Goal: Transaction & Acquisition: Book appointment/travel/reservation

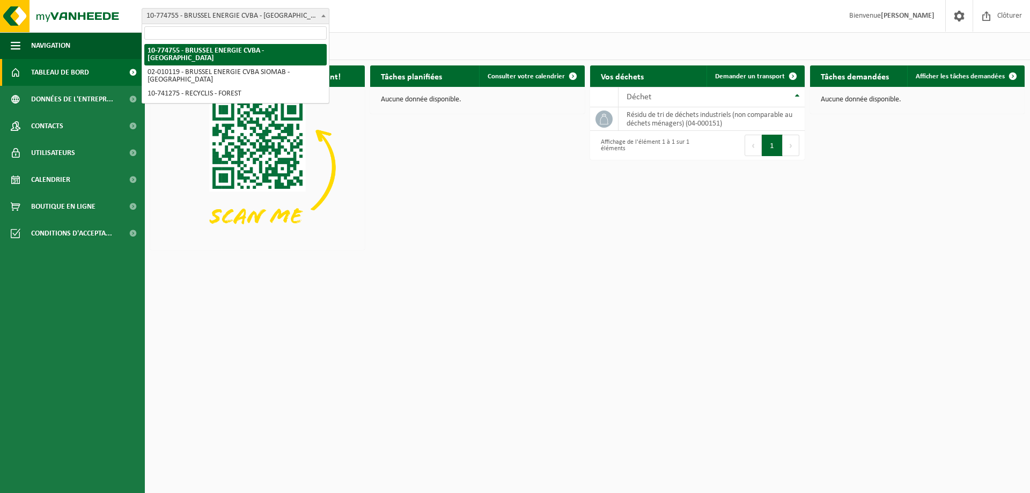
click at [250, 18] on span "10-774755 - BRUSSEL ENERGIE CVBA - [GEOGRAPHIC_DATA]" at bounding box center [235, 16] width 187 height 15
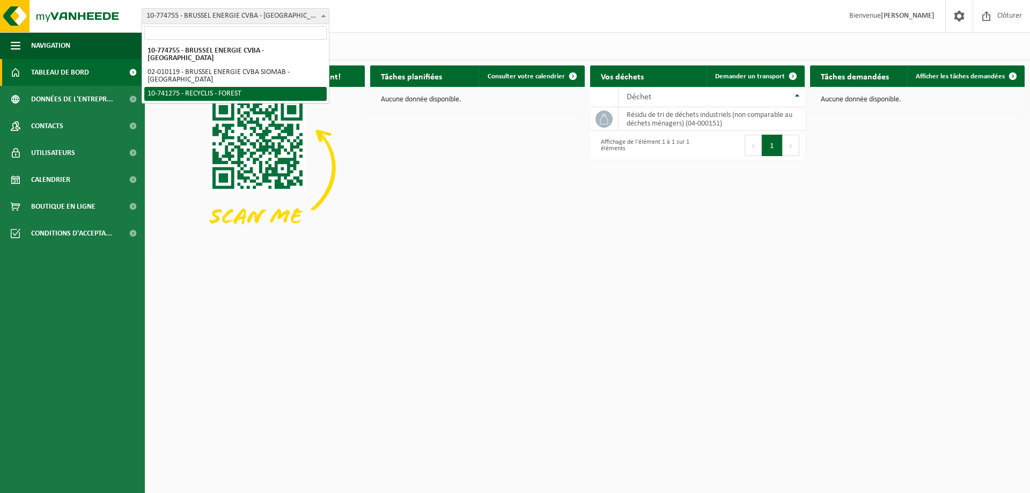
select select "118360"
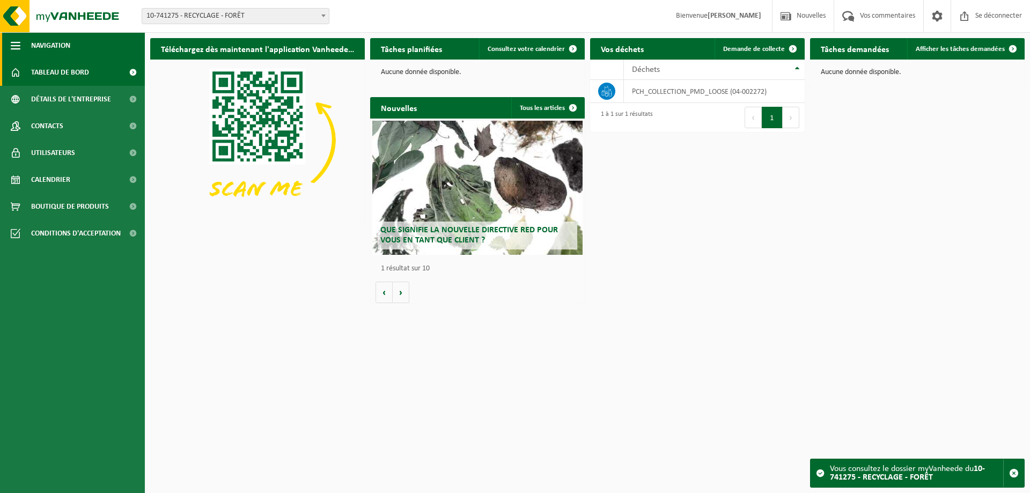
click at [13, 47] on span "button" at bounding box center [16, 45] width 10 height 27
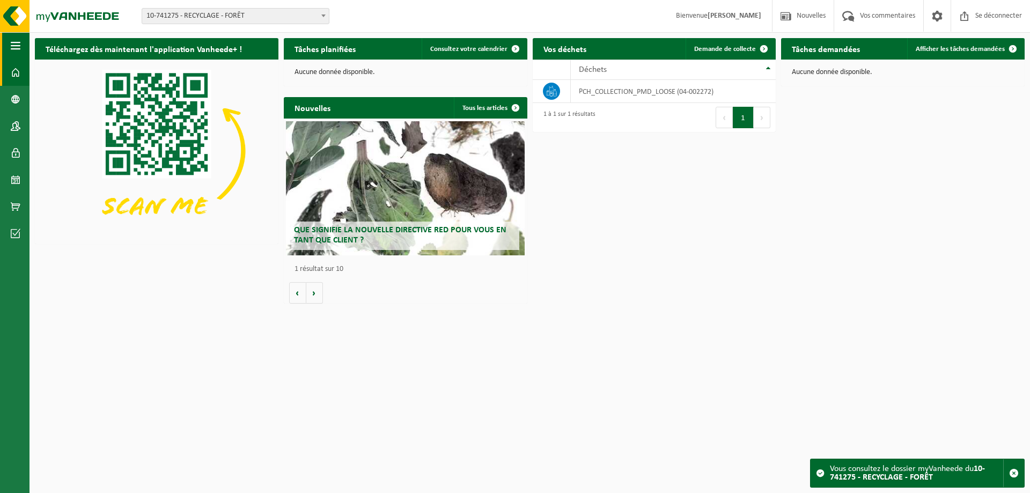
click at [13, 47] on span "button" at bounding box center [16, 45] width 10 height 27
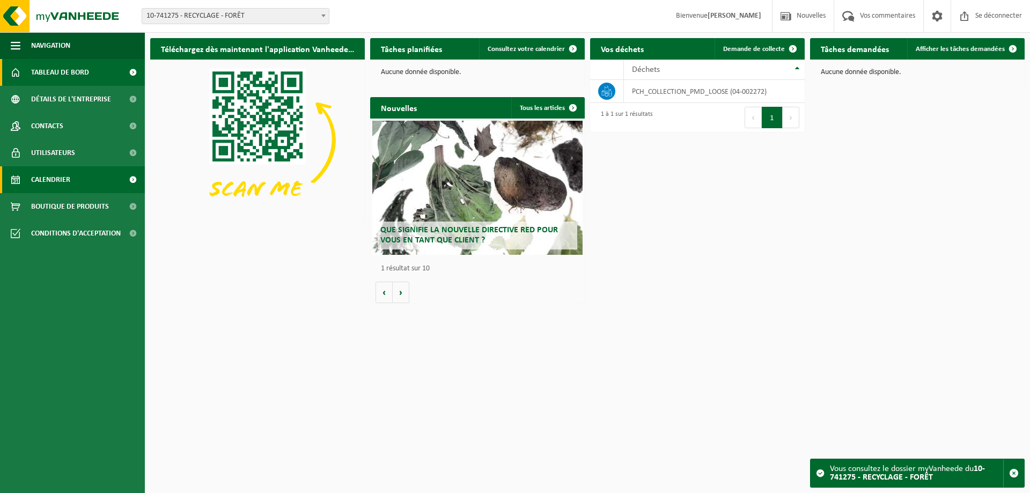
click at [61, 177] on font "Calendrier" at bounding box center [50, 180] width 39 height 8
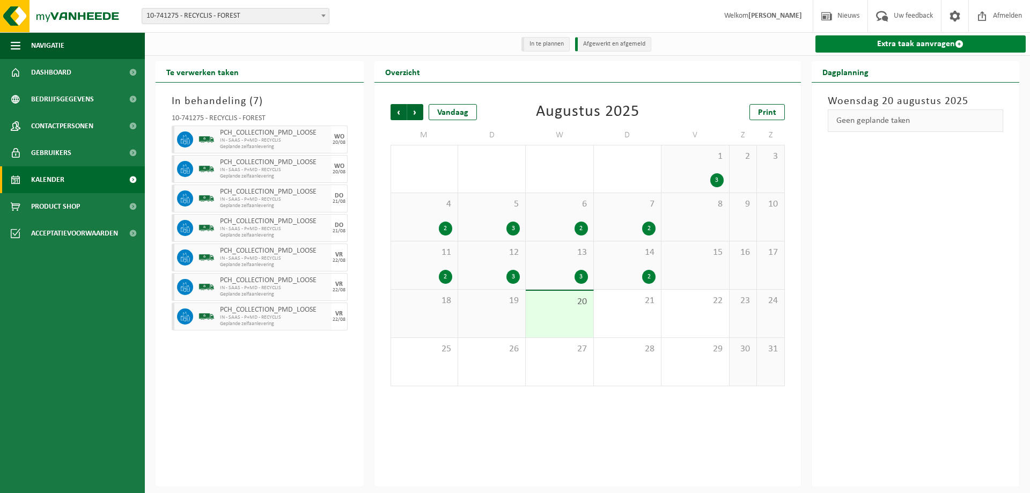
click at [895, 45] on link "Extra taak aanvragen" at bounding box center [920, 43] width 211 height 17
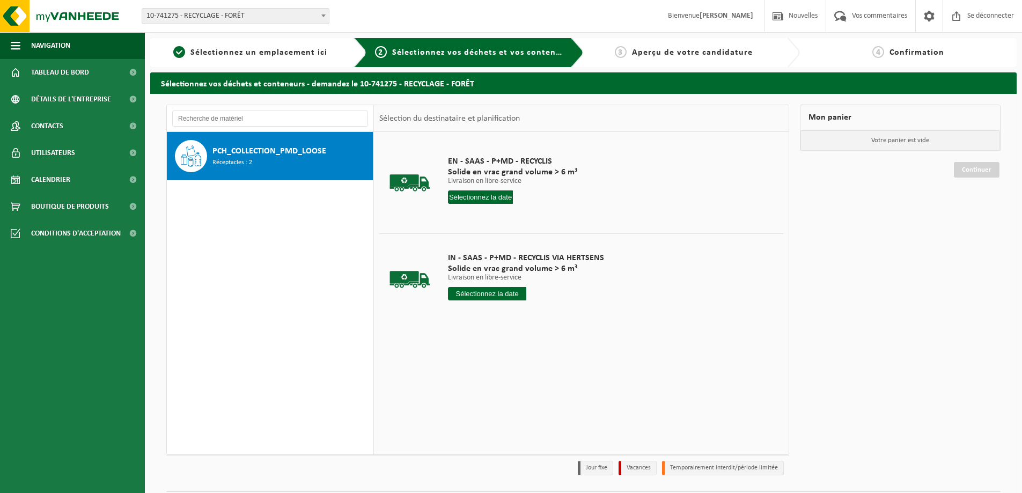
click at [487, 197] on input "text" at bounding box center [480, 196] width 65 height 13
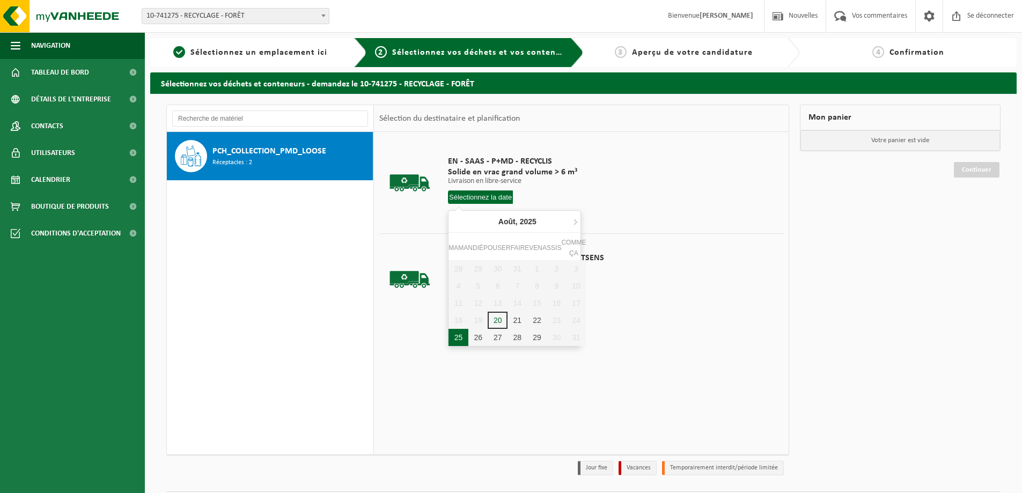
click at [463, 338] on div "25" at bounding box center [458, 337] width 20 height 17
type input "Van [DATE]"
type input "[DATE]"
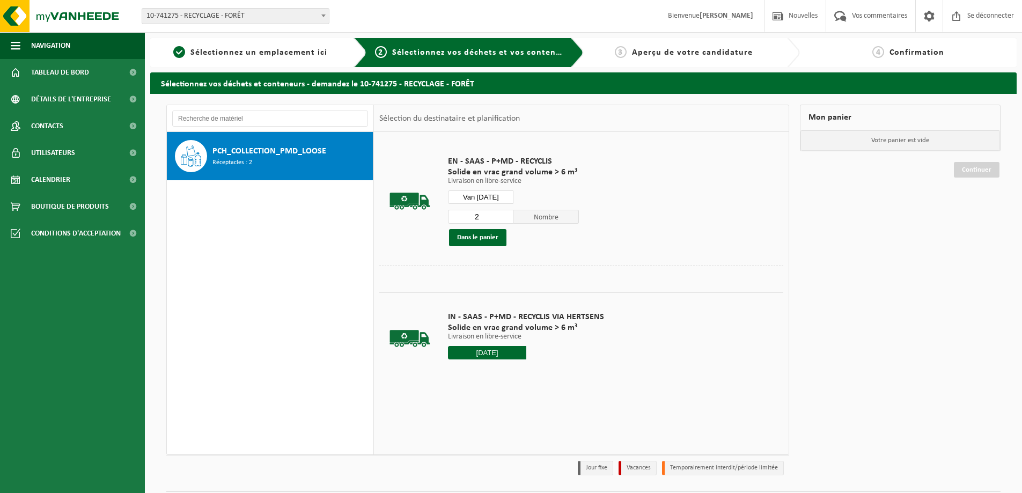
type input "2"
click at [506, 214] on input "2" at bounding box center [480, 217] width 65 height 14
click at [487, 235] on font "Dans le panier" at bounding box center [477, 237] width 41 height 7
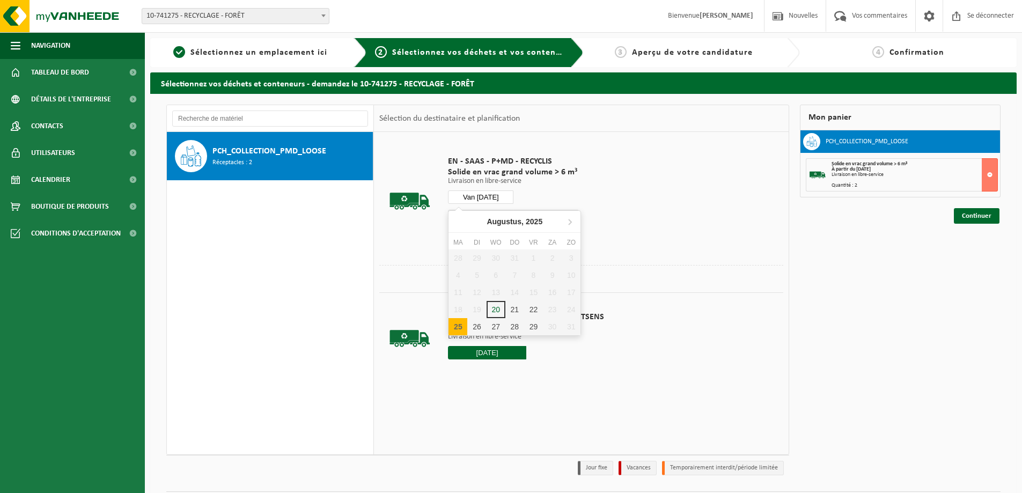
click at [488, 193] on input "Van 2025-08-25" at bounding box center [480, 196] width 65 height 13
click at [478, 334] on font "26" at bounding box center [477, 337] width 9 height 9
type input "Van 2025-08-26"
type input "2025-08-26"
type input "3"
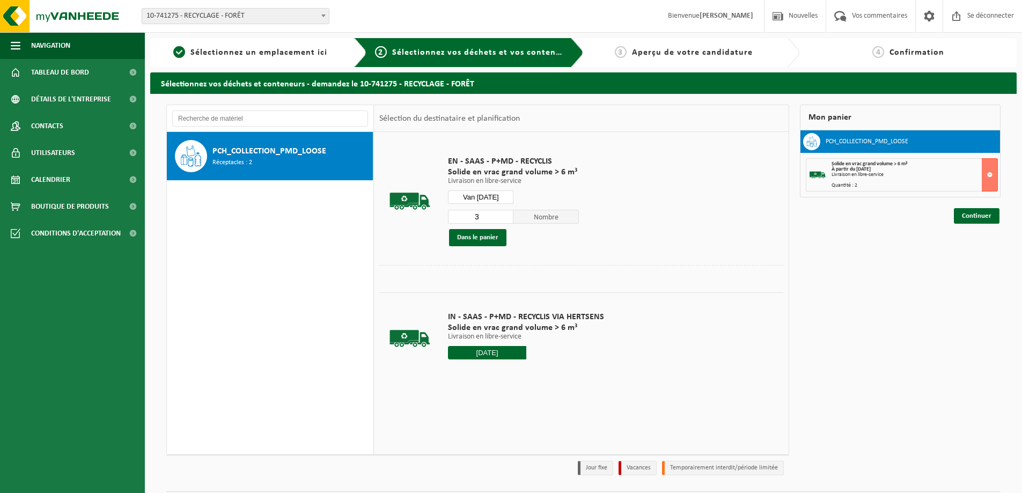
click at [505, 213] on input "3" at bounding box center [480, 217] width 65 height 14
click at [490, 238] on font "Dans le panier" at bounding box center [477, 237] width 41 height 7
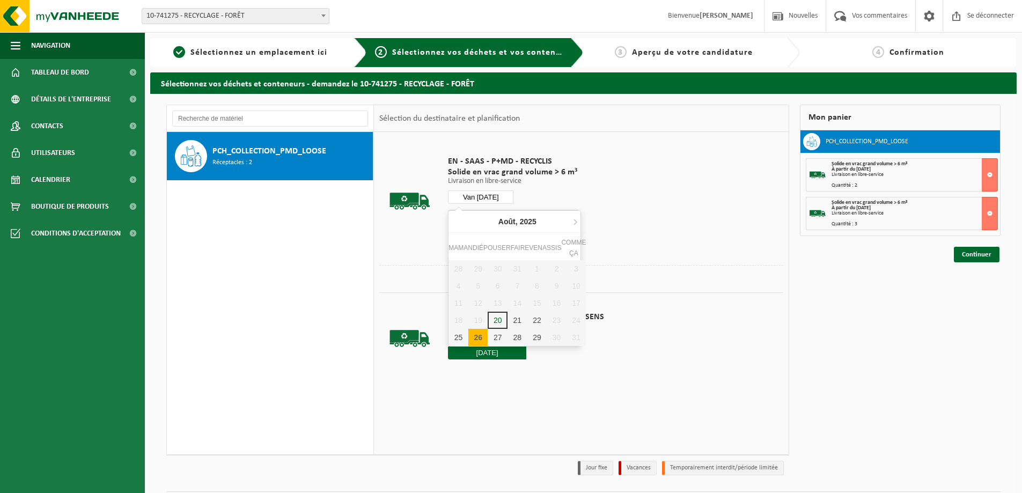
click at [488, 197] on input "Van 2025-08-26" at bounding box center [480, 196] width 65 height 13
click at [497, 335] on font "27" at bounding box center [497, 337] width 9 height 9
type input "Van 2025-08-27"
type input "2025-08-27"
click at [474, 235] on font "Dans le panier" at bounding box center [477, 237] width 41 height 7
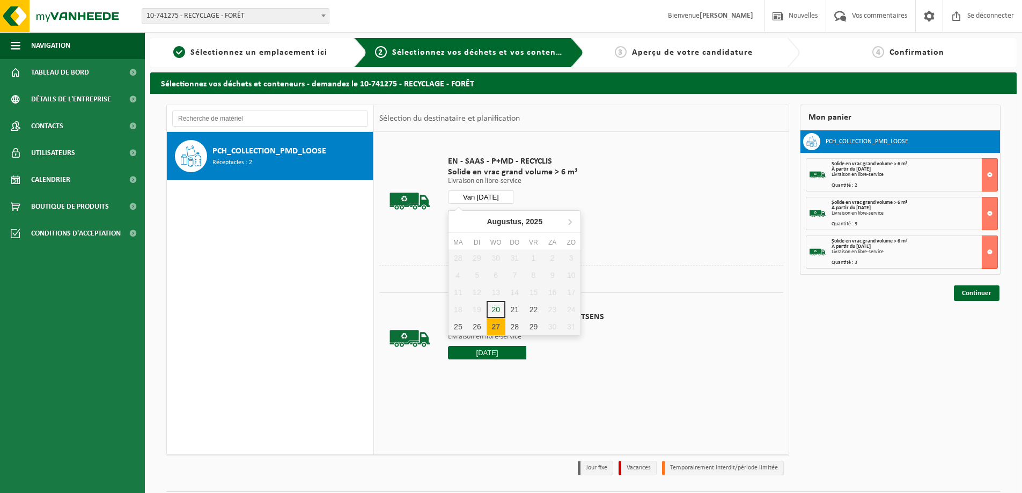
click at [488, 199] on input "Van 2025-08-27" at bounding box center [480, 196] width 65 height 13
click at [516, 330] on div "28" at bounding box center [517, 337] width 20 height 17
type input "Van 2025-08-28"
type input "2025-08-28"
type input "2"
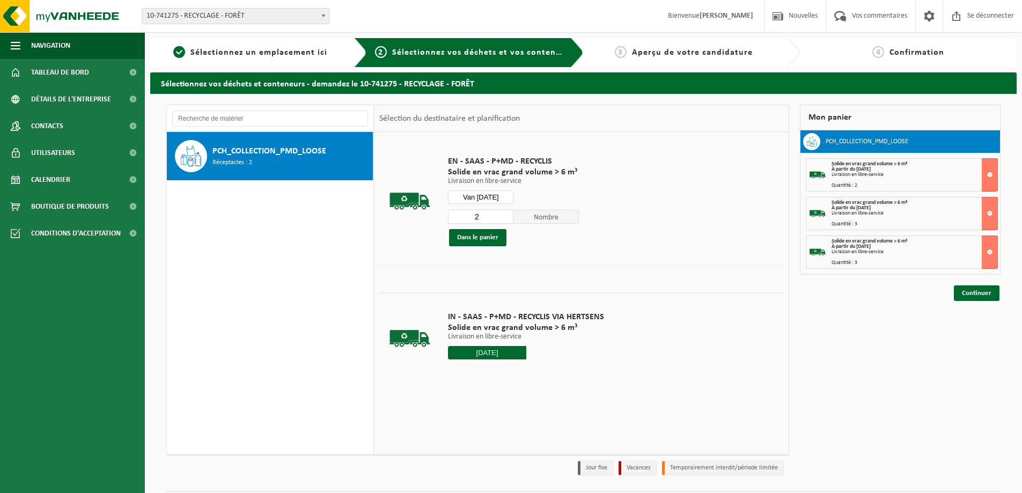
click at [504, 218] on input "2" at bounding box center [480, 217] width 65 height 14
click at [475, 239] on font "Dans le panier" at bounding box center [477, 237] width 41 height 7
click at [487, 199] on input "Van 2025-08-28" at bounding box center [480, 196] width 65 height 13
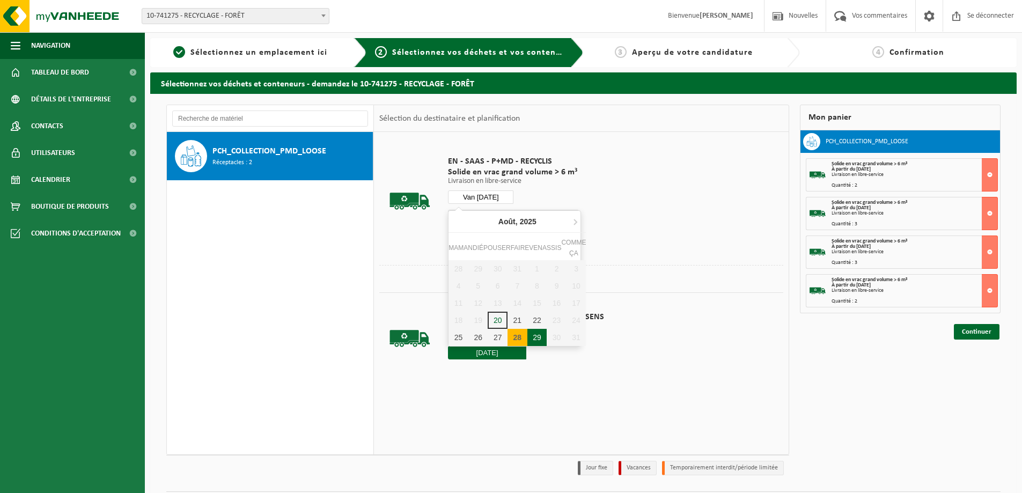
click at [537, 335] on font "29" at bounding box center [536, 337] width 9 height 9
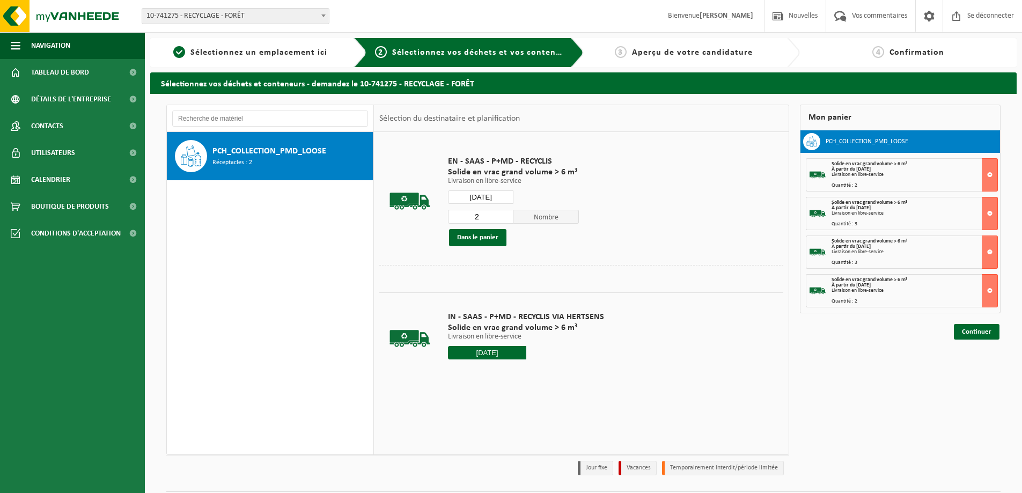
type input "Van 2025-08-29"
type input "2025-08-29"
click at [505, 212] on input "2" at bounding box center [480, 217] width 65 height 14
type input "3"
click at [505, 214] on input "3" at bounding box center [480, 217] width 65 height 14
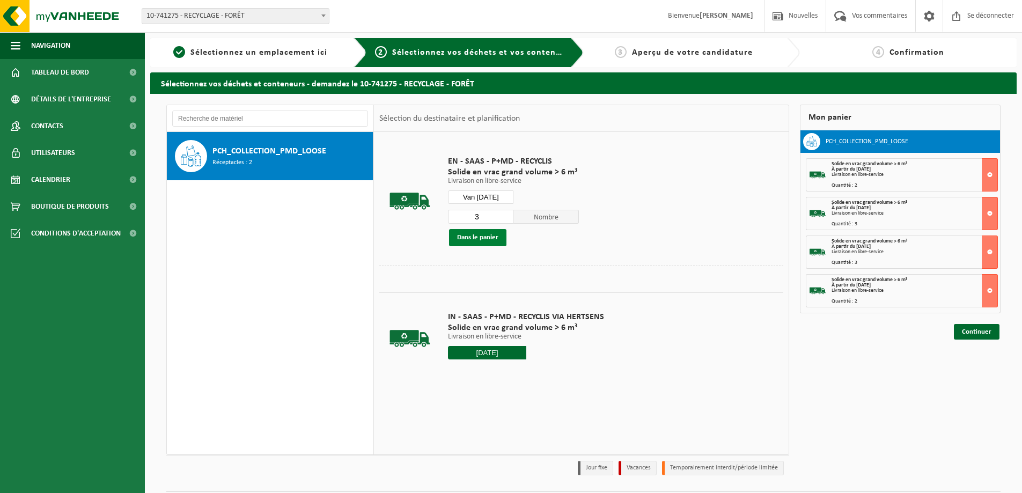
click at [480, 237] on font "Dans le panier" at bounding box center [477, 237] width 41 height 7
click at [971, 366] on link "Continuer" at bounding box center [976, 370] width 46 height 16
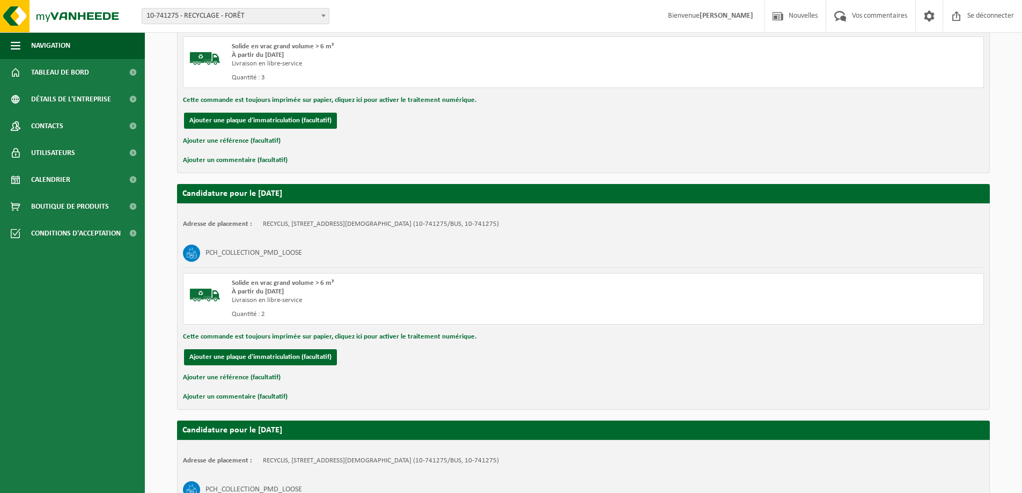
scroll to position [958, 0]
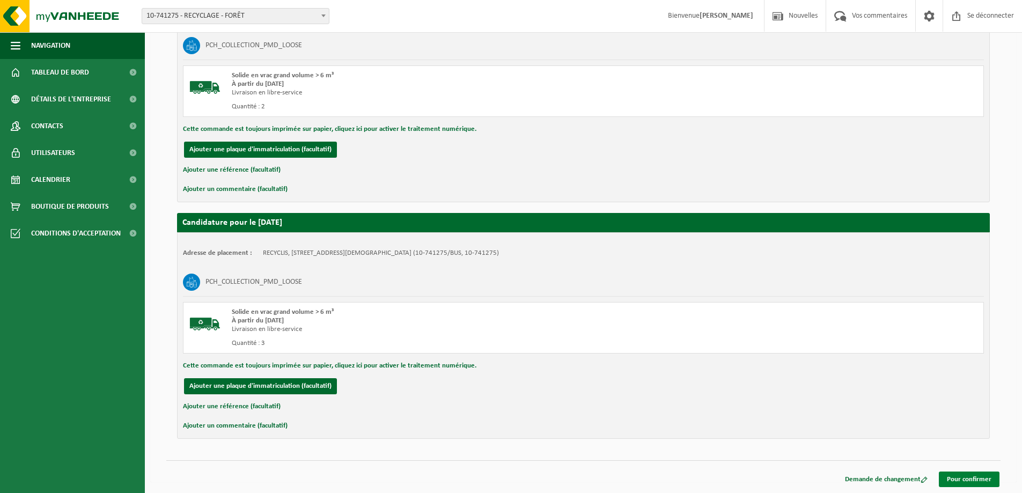
click at [957, 478] on font "Pour confirmer" at bounding box center [968, 479] width 45 height 7
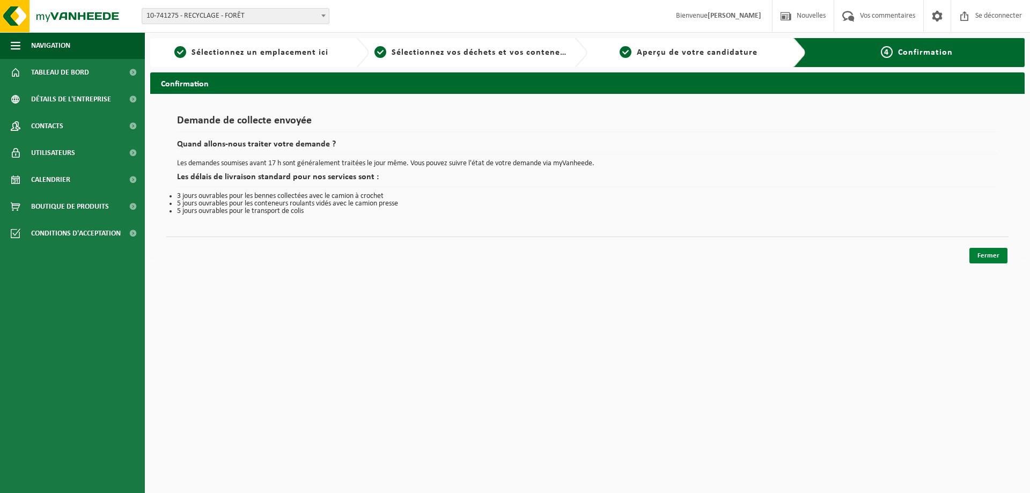
click at [981, 254] on font "Fermer" at bounding box center [988, 255] width 22 height 7
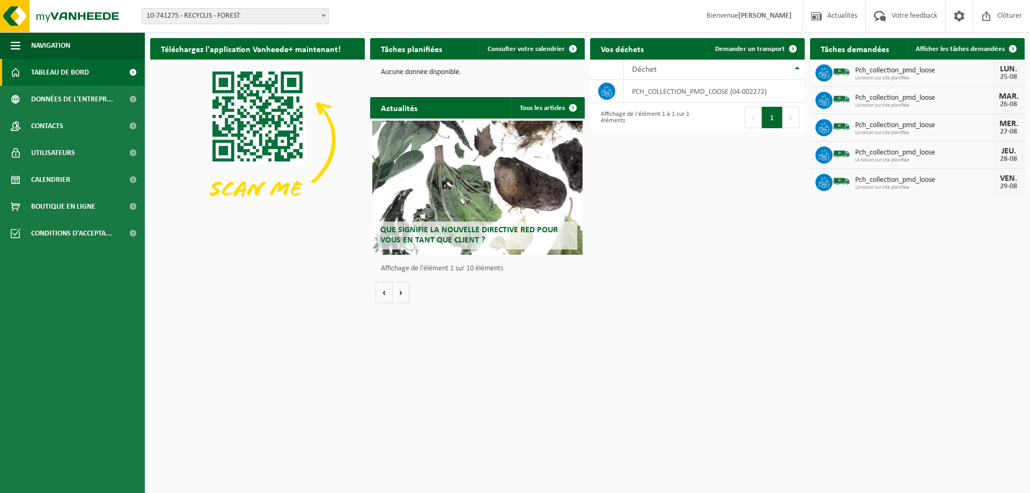
click at [884, 104] on span "Livraison sur site planifiée" at bounding box center [923, 105] width 137 height 6
click at [931, 95] on span "Pch_collection_pmd_loose" at bounding box center [923, 98] width 137 height 9
click at [60, 179] on span "Calendrier" at bounding box center [50, 179] width 39 height 27
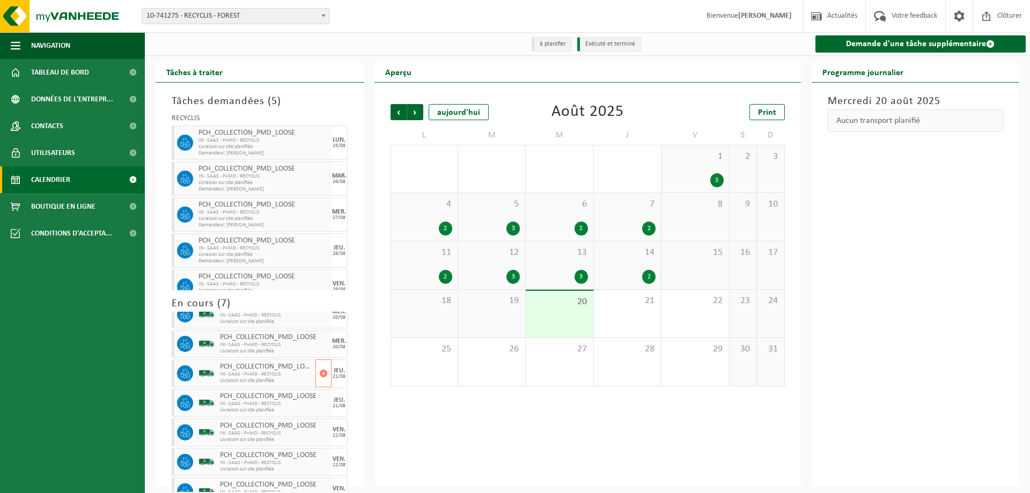
scroll to position [42, 0]
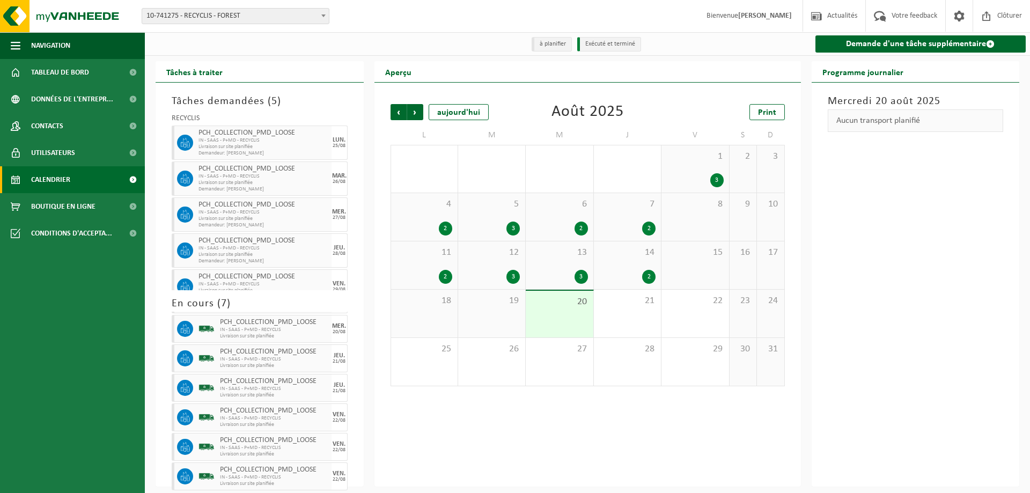
click at [231, 181] on span "Livraison sur site planifiée" at bounding box center [263, 183] width 130 height 6
click at [240, 212] on span "IN - SAAS - P+MD - RECYCLIS" at bounding box center [263, 212] width 130 height 6
drag, startPoint x: 343, startPoint y: 151, endPoint x: 343, endPoint y: 211, distance: 60.1
click at [343, 211] on div "RECYCLIS PCH_COLLECTION_PMD_LOOSE IN - SAAS - P+MD - RECYCLIS Livraison sur sit…" at bounding box center [259, 199] width 187 height 180
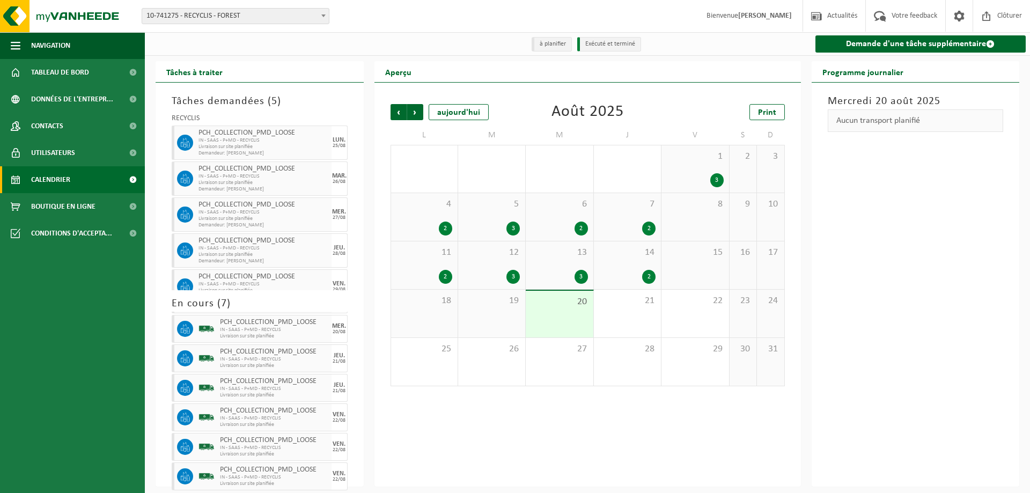
click at [469, 456] on div "Précédent Suivant [DATE] [DATE] Print L M M J V S D 28 2 29 3 30 2 31 3 1 3 2 3…" at bounding box center [587, 285] width 426 height 404
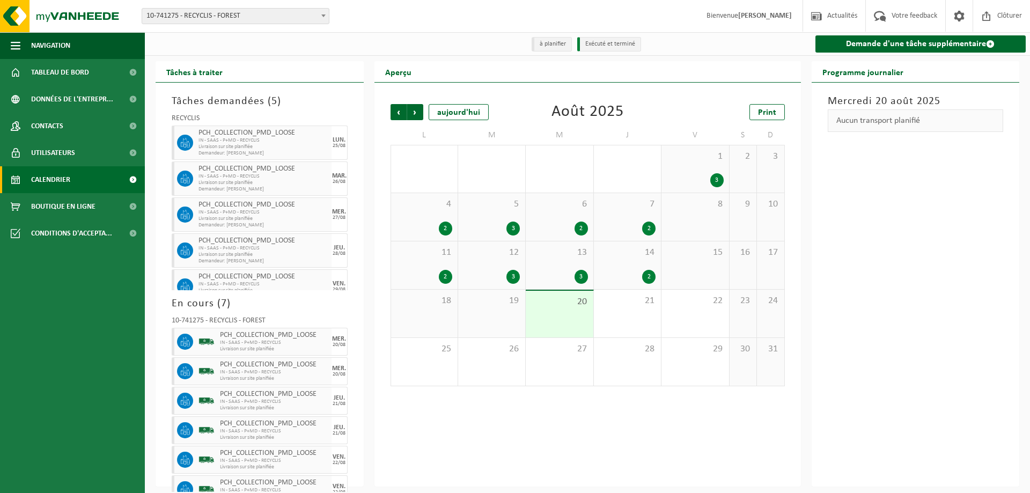
scroll to position [15, 0]
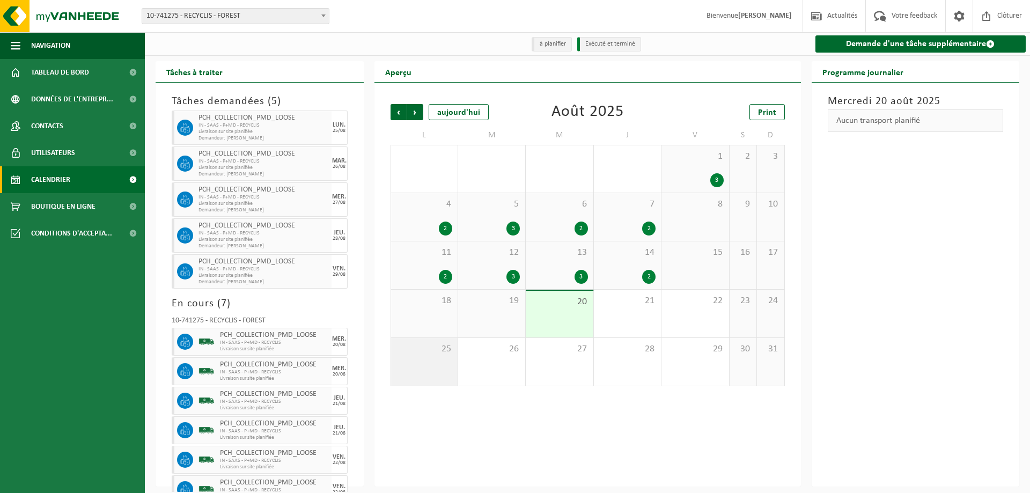
click at [443, 373] on div "25" at bounding box center [424, 362] width 66 height 48
click at [443, 372] on div "25" at bounding box center [424, 362] width 66 height 48
click at [55, 183] on span "Calendrier" at bounding box center [50, 179] width 39 height 27
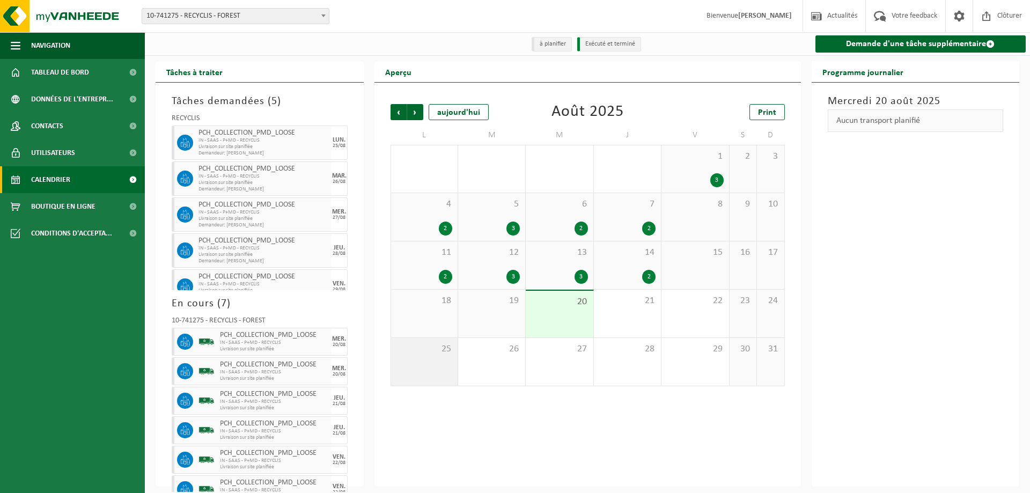
click at [445, 364] on div "25" at bounding box center [424, 362] width 66 height 48
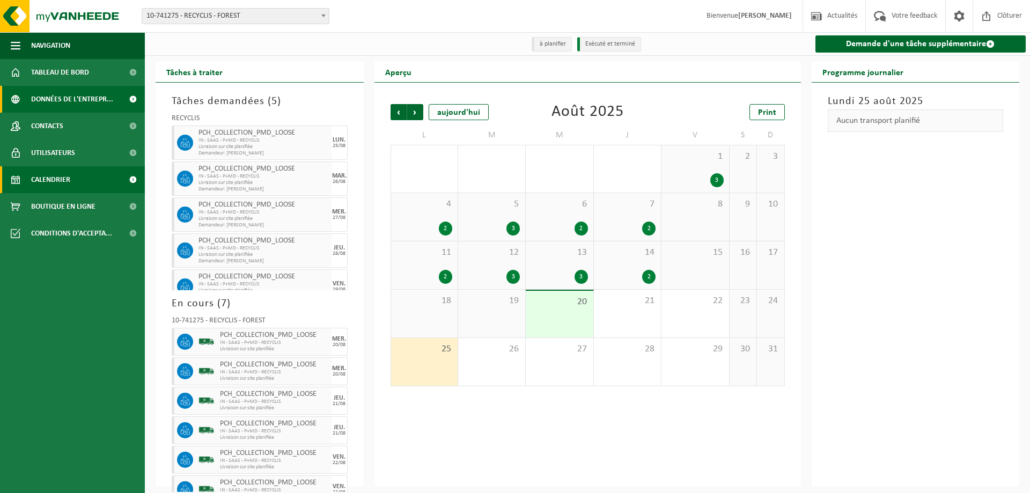
click at [58, 94] on span "Données de l'entrepr..." at bounding box center [72, 99] width 82 height 27
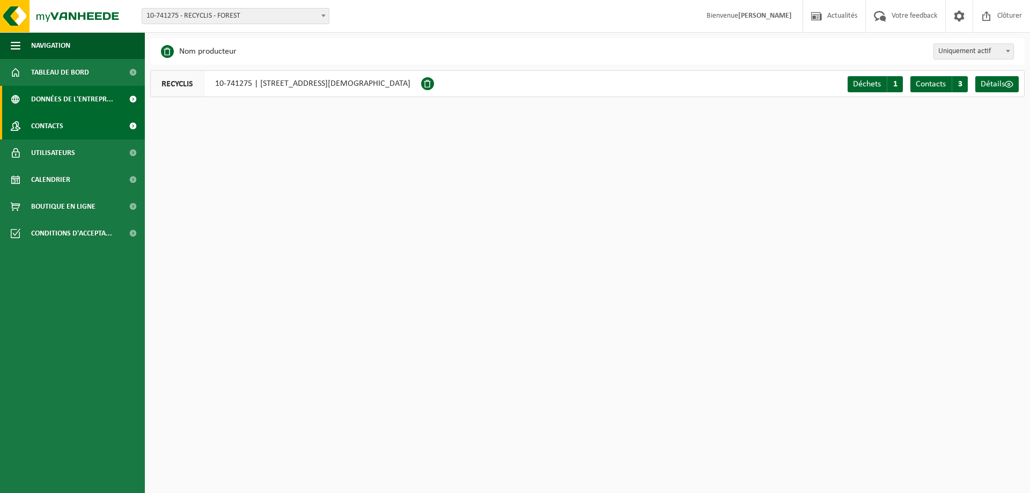
click at [46, 125] on span "Contacts" at bounding box center [47, 126] width 32 height 27
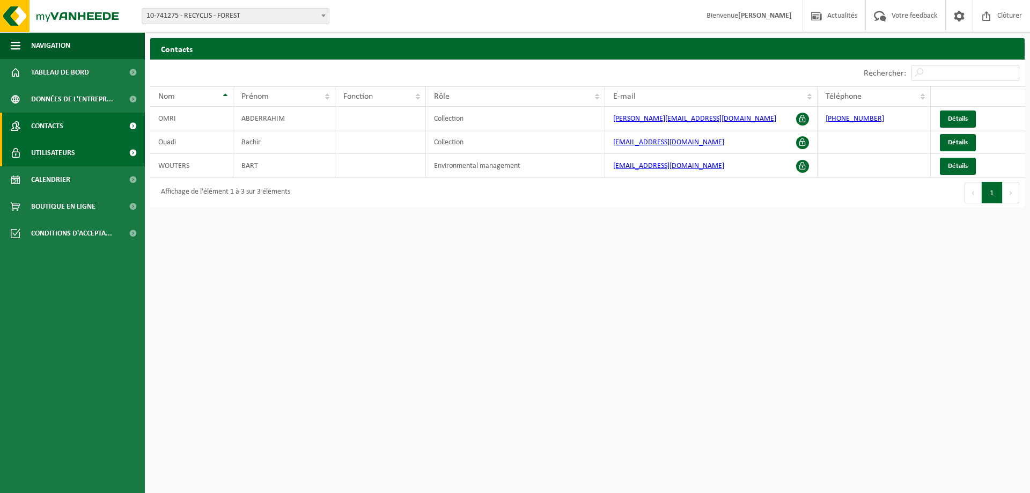
click at [55, 155] on span "Utilisateurs" at bounding box center [53, 152] width 44 height 27
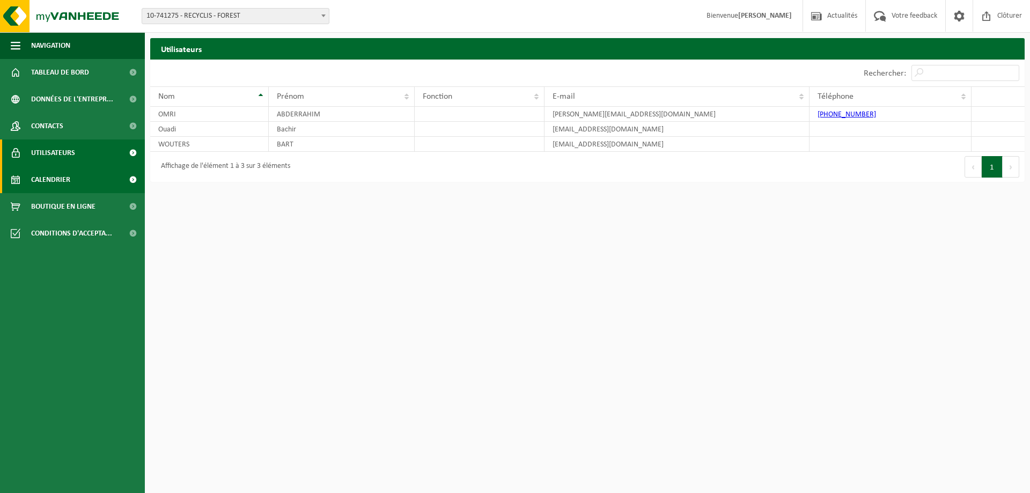
click at [62, 175] on span "Calendrier" at bounding box center [50, 179] width 39 height 27
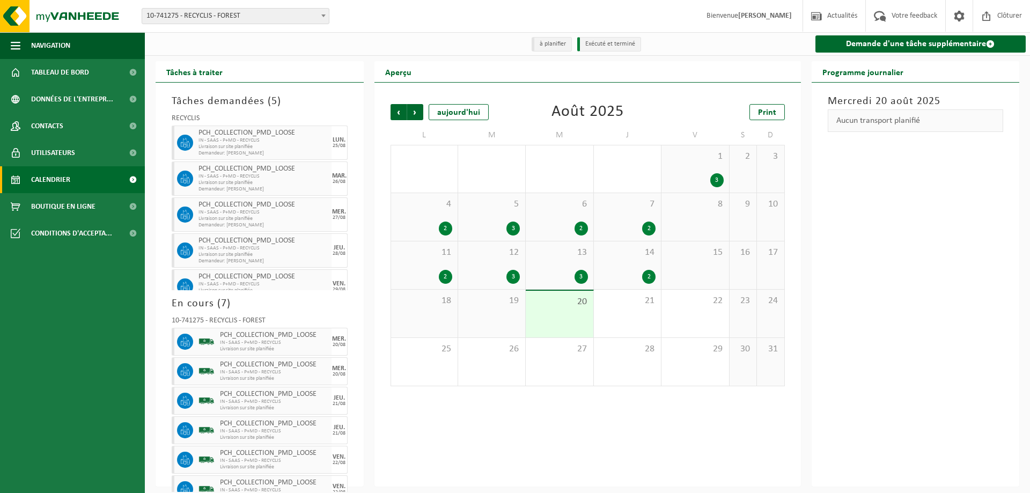
scroll to position [15, 0]
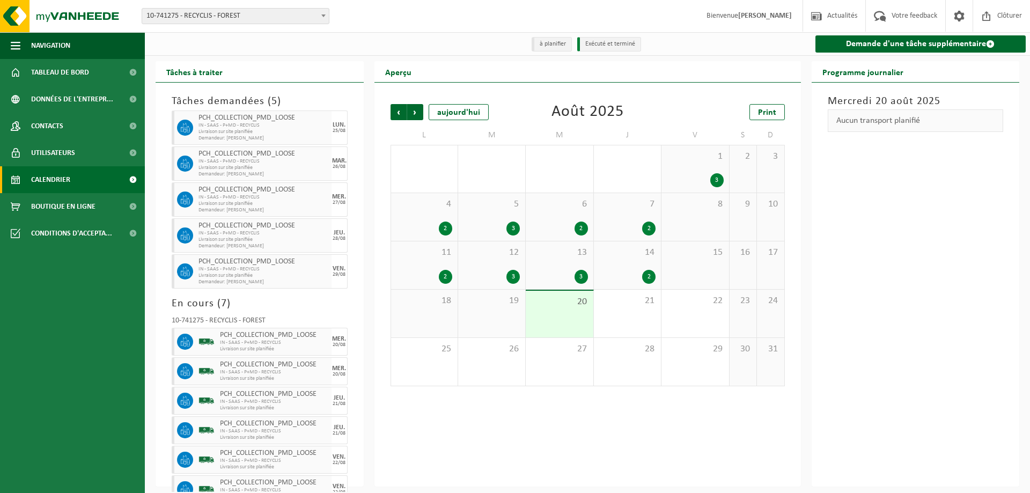
click at [183, 202] on icon at bounding box center [185, 200] width 10 height 10
click at [216, 165] on span "IN - SAAS - P+MD - RECYCLIS" at bounding box center [263, 161] width 130 height 6
click at [68, 180] on span "Calendrier" at bounding box center [50, 179] width 39 height 27
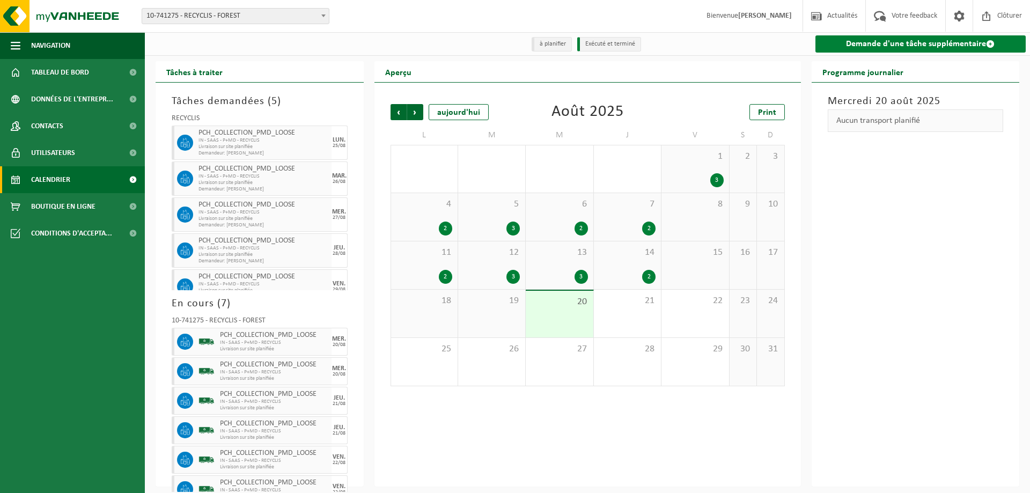
click at [886, 40] on link "Demande d'une tâche supplémentaire" at bounding box center [920, 43] width 211 height 17
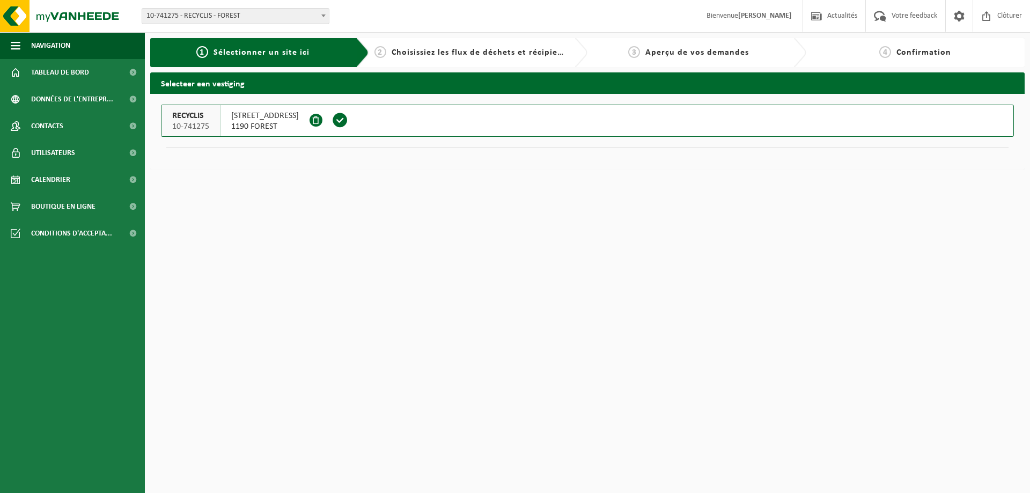
click at [297, 18] on span "10-741275 - RECYCLIS - FOREST" at bounding box center [235, 16] width 187 height 15
click at [71, 175] on link "Calendrier" at bounding box center [72, 179] width 145 height 27
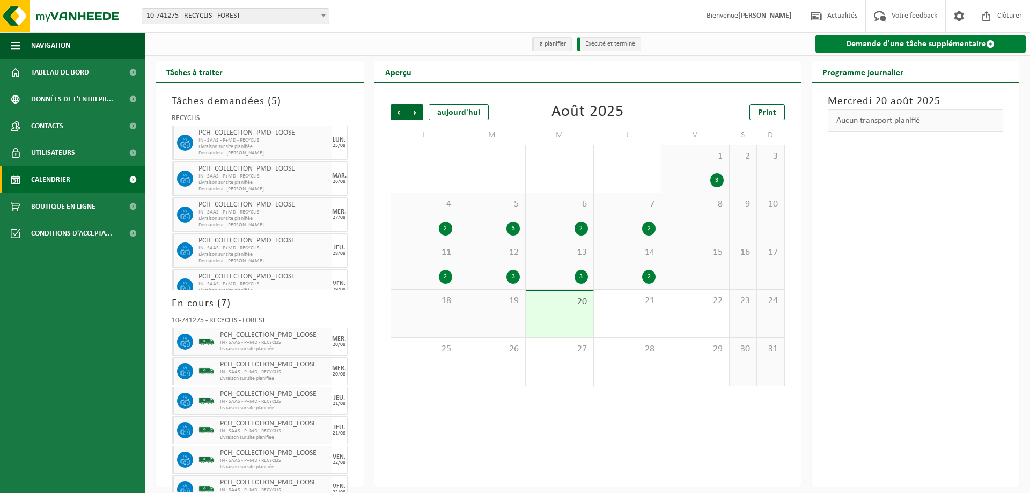
click at [891, 36] on link "Demande d'une tâche supplémentaire" at bounding box center [920, 43] width 211 height 17
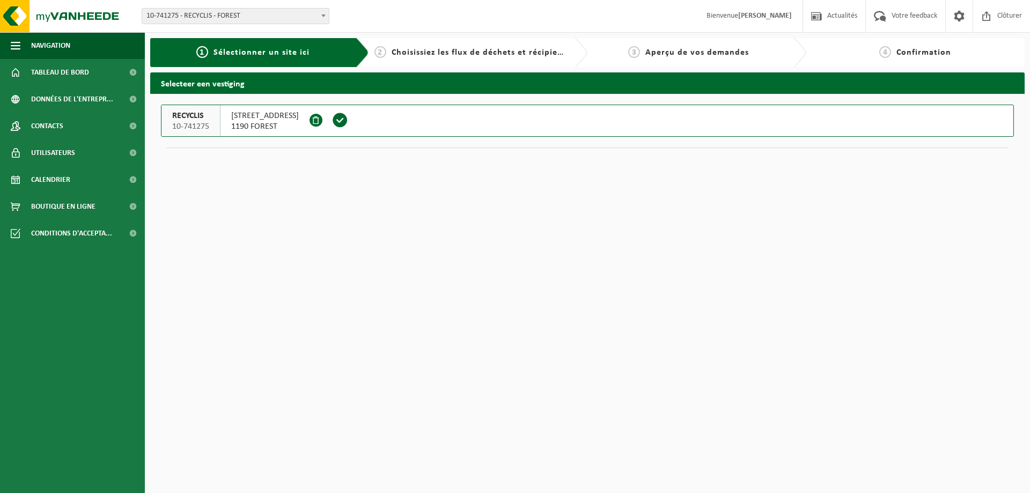
click at [240, 51] on span "Sélectionner un site ici" at bounding box center [261, 52] width 96 height 9
click at [271, 11] on span "10-741275 - RECYCLIS - FOREST" at bounding box center [235, 16] width 187 height 15
click at [91, 185] on link "Calendrier" at bounding box center [72, 179] width 145 height 27
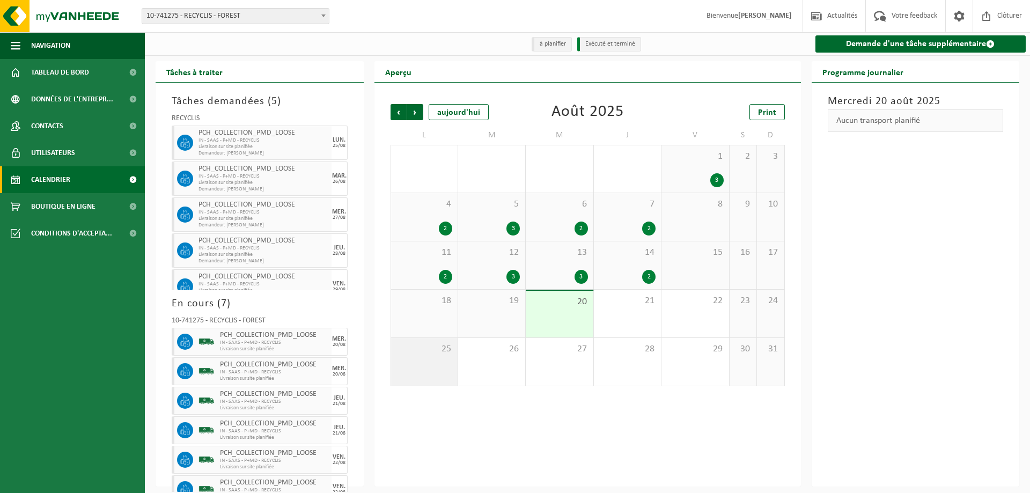
click at [450, 365] on div "25" at bounding box center [424, 362] width 66 height 48
click at [415, 108] on span "Suivant" at bounding box center [415, 112] width 16 height 16
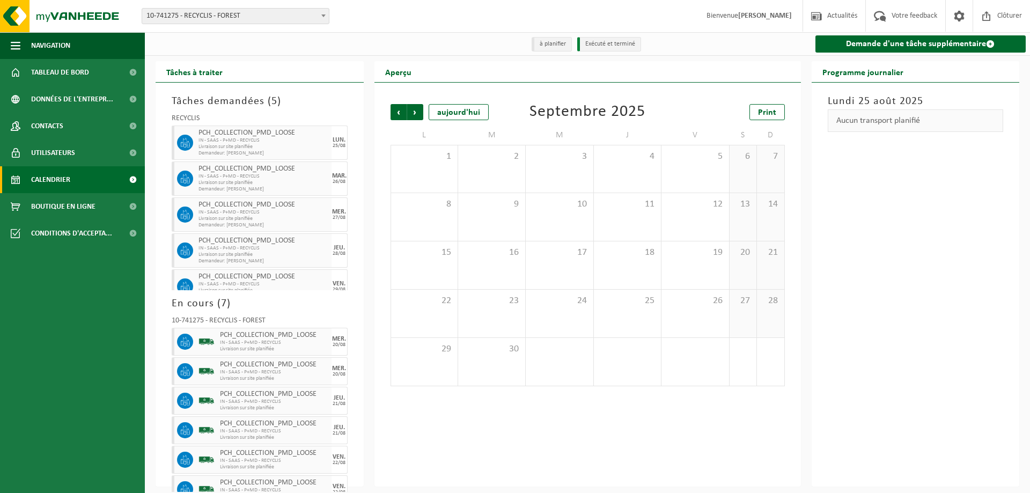
click at [415, 108] on span "Suivant" at bounding box center [415, 112] width 16 height 16
click at [400, 112] on span "Précédent" at bounding box center [398, 112] width 16 height 16
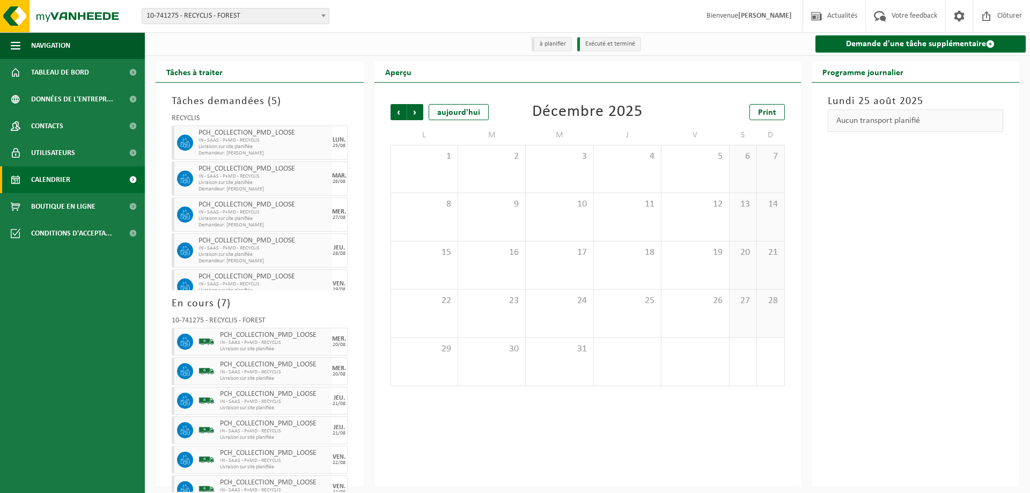
click at [400, 112] on span "Précédent" at bounding box center [398, 112] width 16 height 16
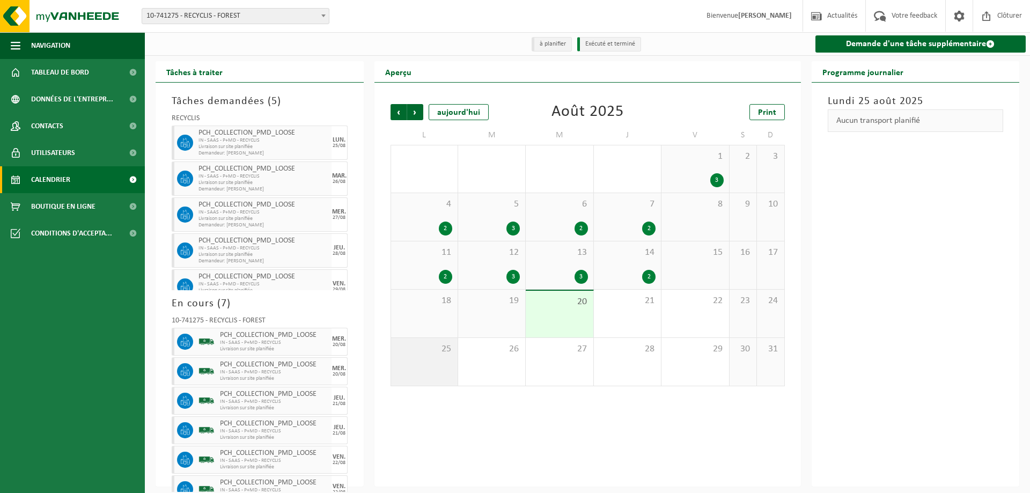
click at [450, 371] on div "25" at bounding box center [424, 362] width 66 height 48
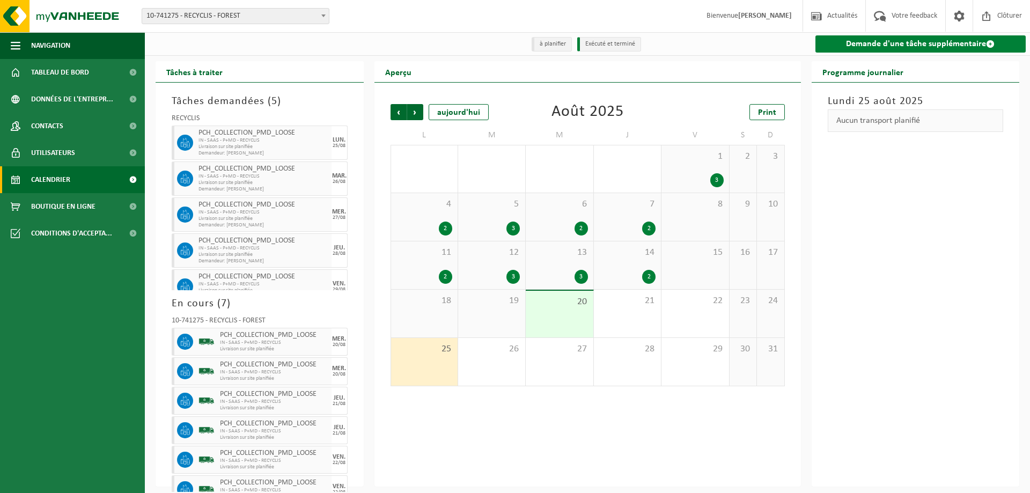
click at [917, 47] on link "Demande d'une tâche supplémentaire" at bounding box center [920, 43] width 211 height 17
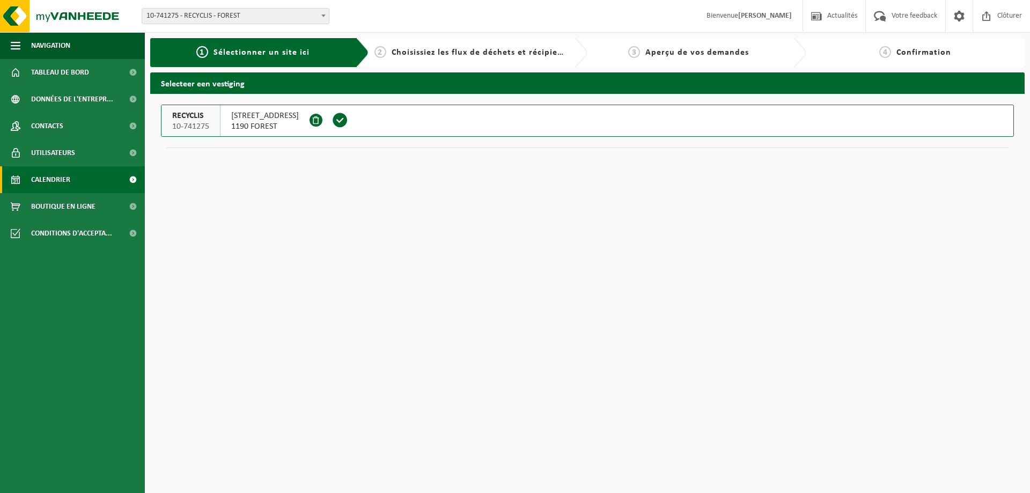
click at [63, 177] on span "Calendrier" at bounding box center [50, 179] width 39 height 27
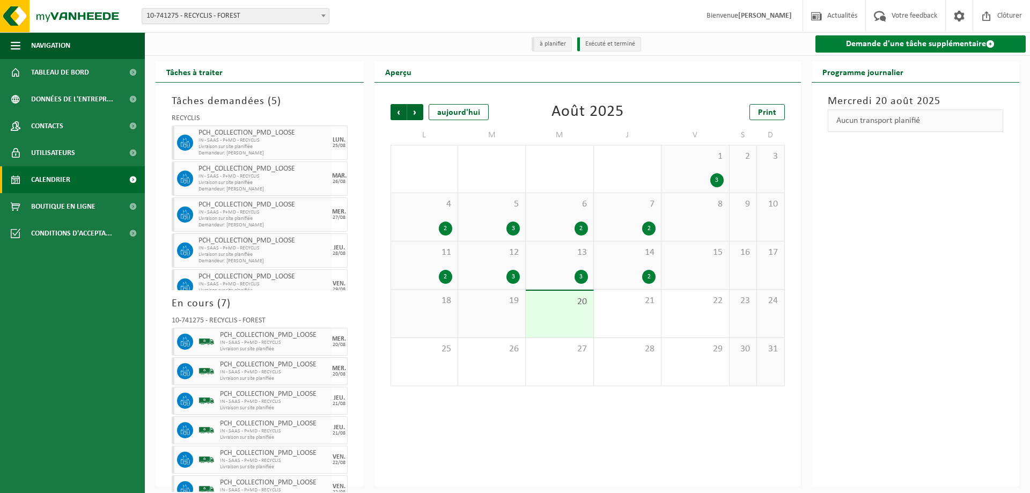
click at [870, 45] on link "Demande d'une tâche supplémentaire" at bounding box center [920, 43] width 211 height 17
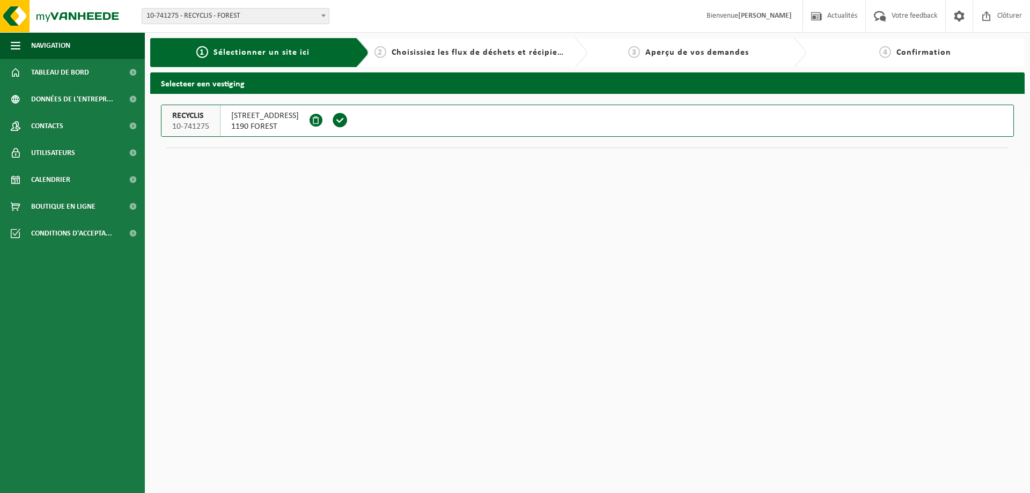
click at [655, 54] on span "Aperçu de vos demandes" at bounding box center [696, 52] width 103 height 9
click at [648, 53] on span "Aperçu de vos demandes" at bounding box center [696, 52] width 103 height 9
click at [720, 47] on div "3 Aperçu de vos demandes" at bounding box center [689, 52] width 192 height 13
click at [295, 51] on span "Sélectionner un site ici" at bounding box center [261, 52] width 96 height 9
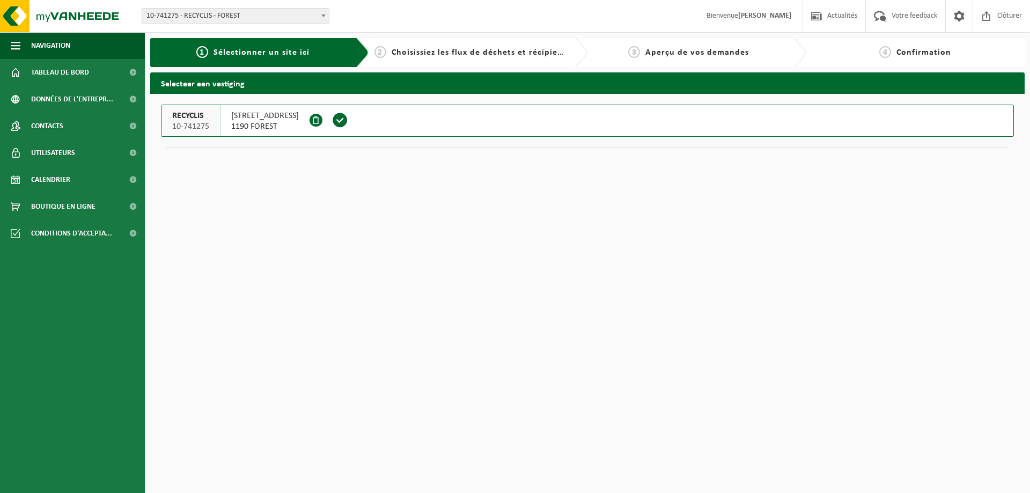
click at [348, 117] on span at bounding box center [340, 120] width 16 height 16
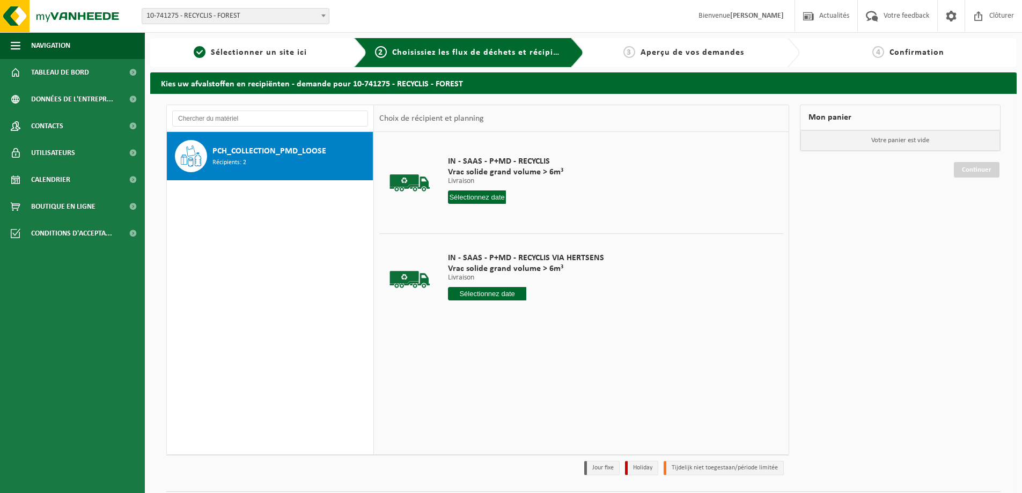
click at [661, 50] on span "Aperçu de vos demandes" at bounding box center [691, 52] width 103 height 9
click at [570, 55] on div "2 Choisissiez les flux de déchets et récipients" at bounding box center [468, 52] width 230 height 29
click at [491, 197] on input "text" at bounding box center [477, 196] width 58 height 13
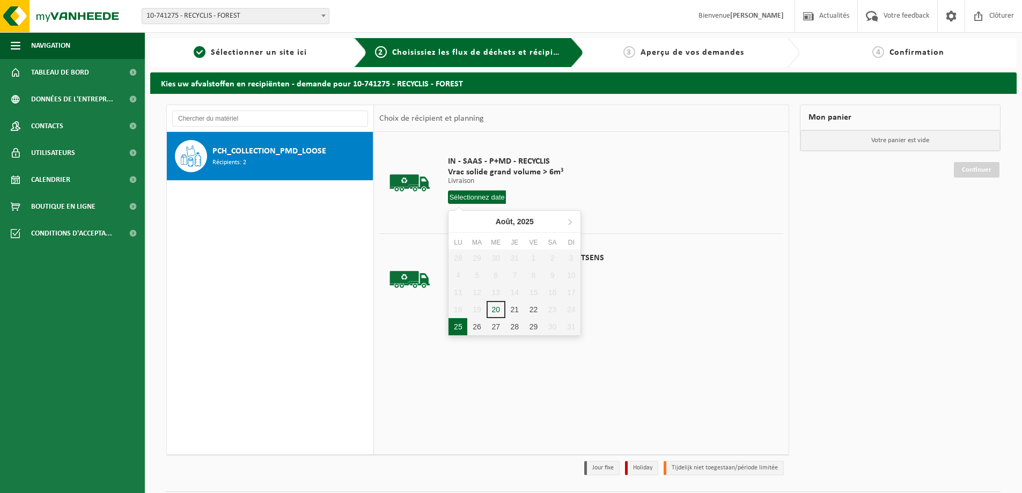
click at [455, 325] on div "25" at bounding box center [457, 326] width 19 height 17
type input "à partir de 2025-08-25"
type input "2025-08-25"
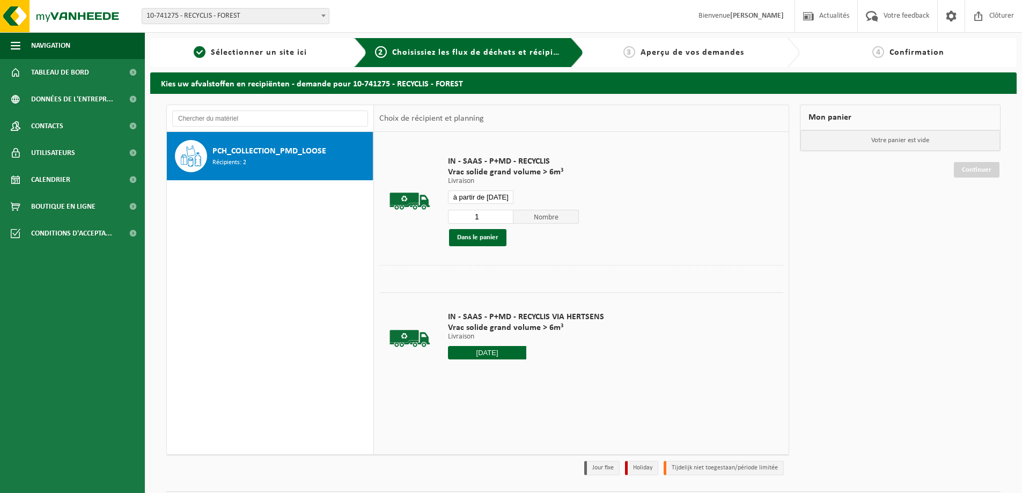
click at [491, 195] on input "à partir de 2025-08-25" at bounding box center [480, 196] width 65 height 13
click at [474, 328] on div "26" at bounding box center [476, 326] width 19 height 17
type input "à partir de 2025-08-26"
type input "2025-08-26"
click at [668, 51] on span "Aperçu de vos demandes" at bounding box center [691, 52] width 103 height 9
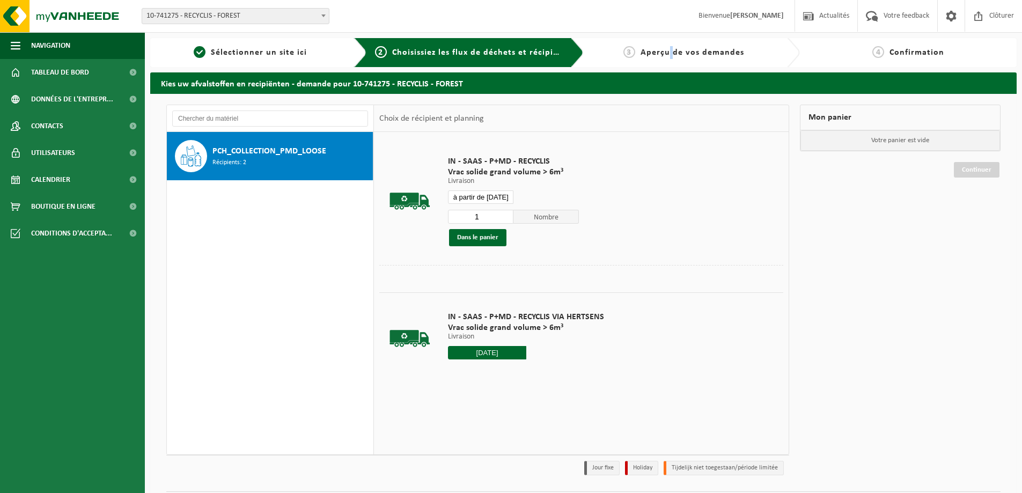
click at [668, 51] on span "Aperçu de vos demandes" at bounding box center [691, 52] width 103 height 9
click at [283, 155] on span "PCH_COLLECTION_PMD_LOOSE" at bounding box center [269, 151] width 114 height 13
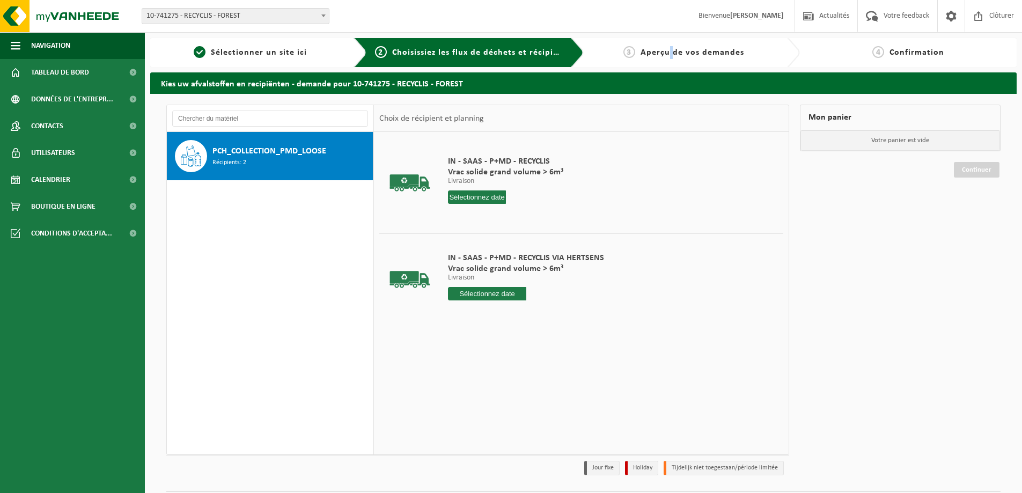
click at [258, 158] on div "PCH_COLLECTION_PMD_LOOSE Récipients: 2" at bounding box center [291, 156] width 158 height 32
click at [642, 53] on span "Aperçu de vos demandes" at bounding box center [691, 52] width 103 height 9
click at [472, 204] on div "IN - SAAS - P+MD - RECYCLIS Vrac solide grand volume > 6m³ Livraison Livraison …" at bounding box center [505, 182] width 126 height 75
click at [477, 195] on input "text" at bounding box center [477, 196] width 58 height 13
click at [654, 48] on span "Aperçu de vos demandes" at bounding box center [691, 52] width 103 height 9
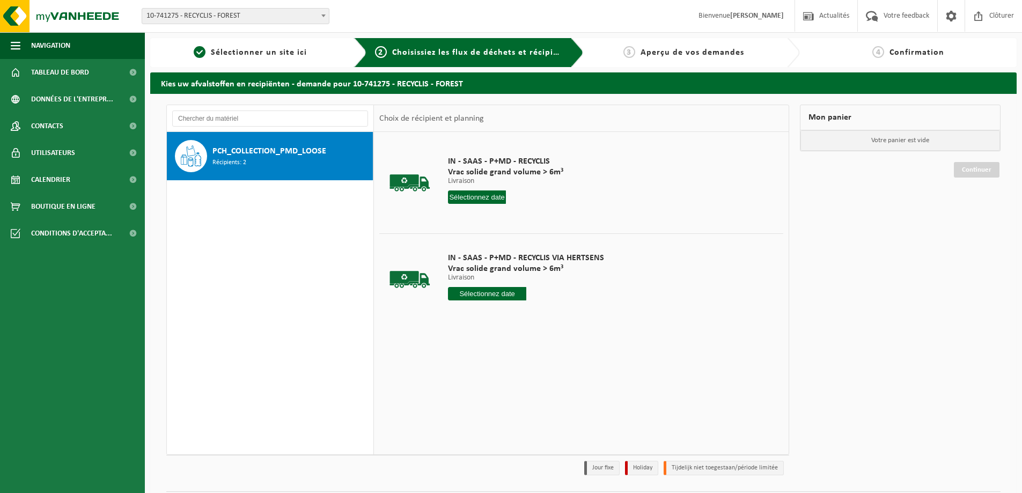
click at [897, 57] on div "4 Confirmation" at bounding box center [908, 52] width 206 height 13
click at [248, 122] on input "text" at bounding box center [270, 118] width 196 height 16
click at [265, 154] on span "PCH_COLLECTION_PMD_LOOSE" at bounding box center [269, 151] width 114 height 13
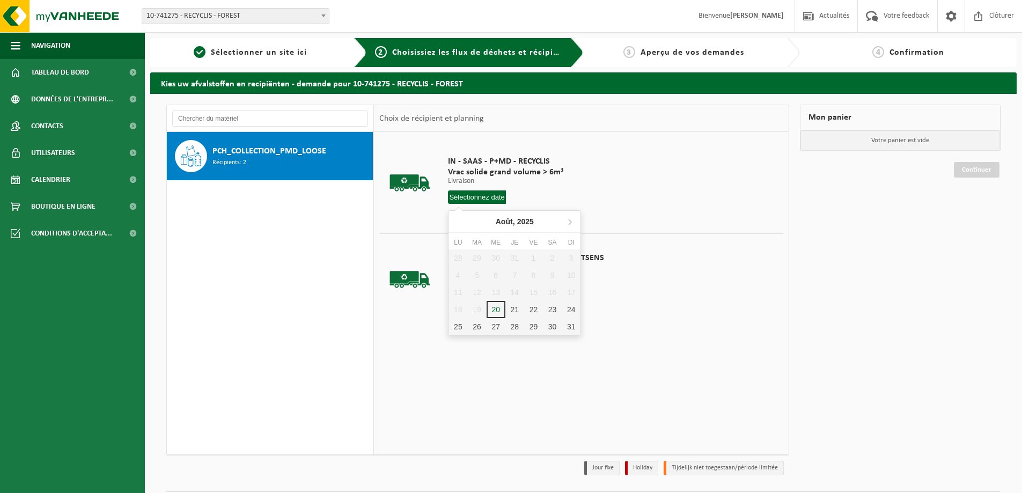
click at [485, 198] on input "text" at bounding box center [477, 196] width 58 height 13
click at [479, 326] on div "26" at bounding box center [476, 326] width 19 height 17
type input "à partir de 2025-08-26"
type input "2025-08-26"
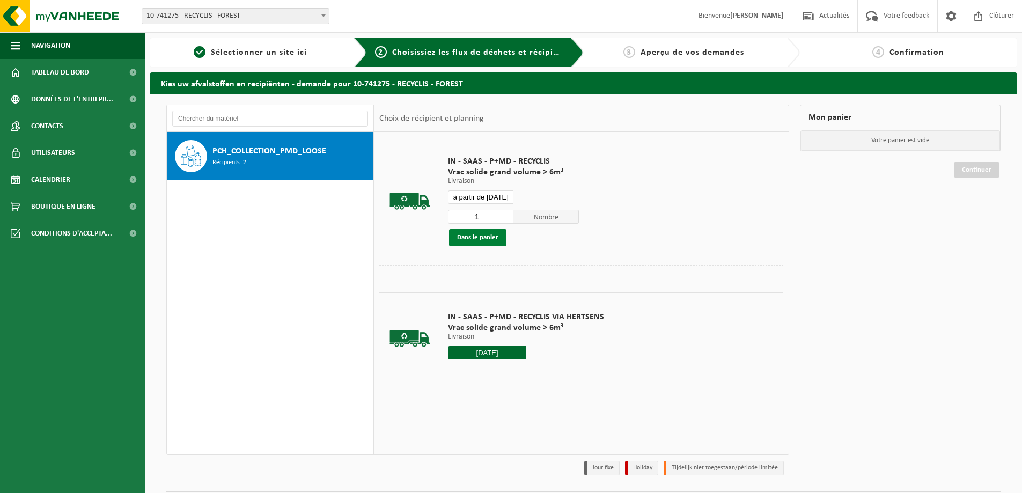
click at [484, 236] on button "Dans le panier" at bounding box center [477, 237] width 57 height 17
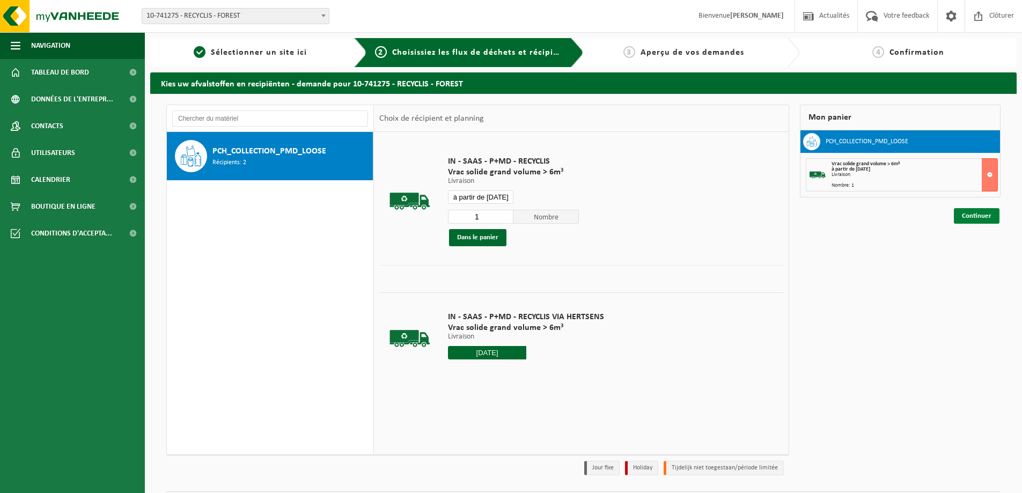
click at [976, 217] on link "Continuer" at bounding box center [976, 216] width 46 height 16
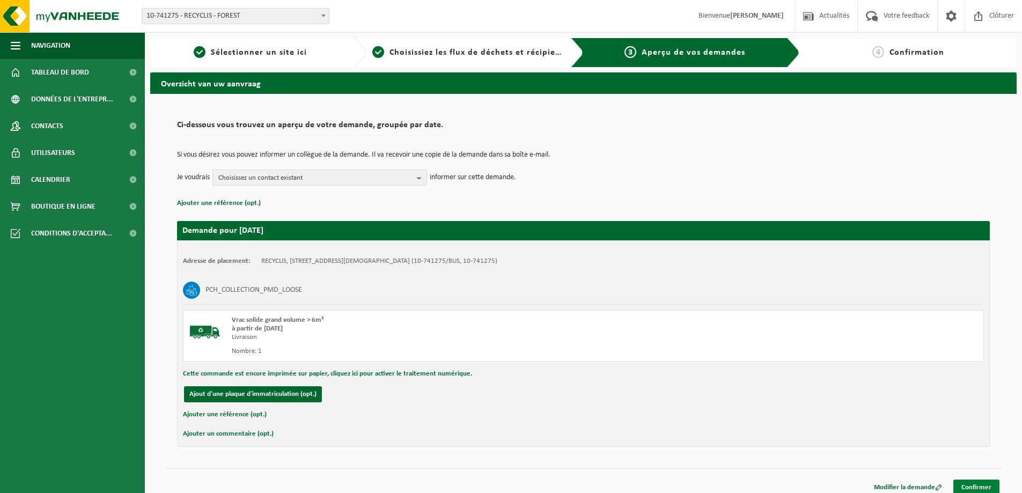
click at [974, 487] on link "Confirmer" at bounding box center [976, 487] width 46 height 16
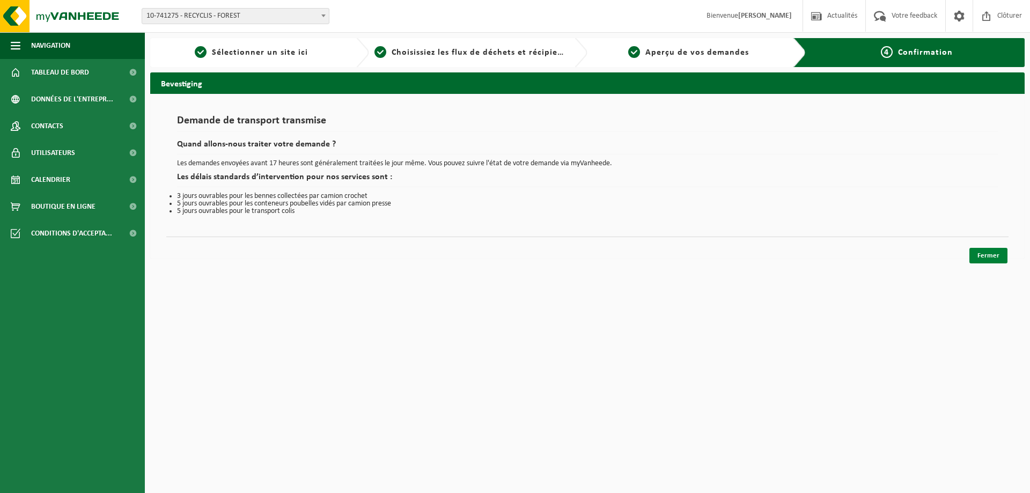
click at [990, 253] on link "Fermer" at bounding box center [988, 256] width 38 height 16
